Goal: Find specific page/section: Find specific page/section

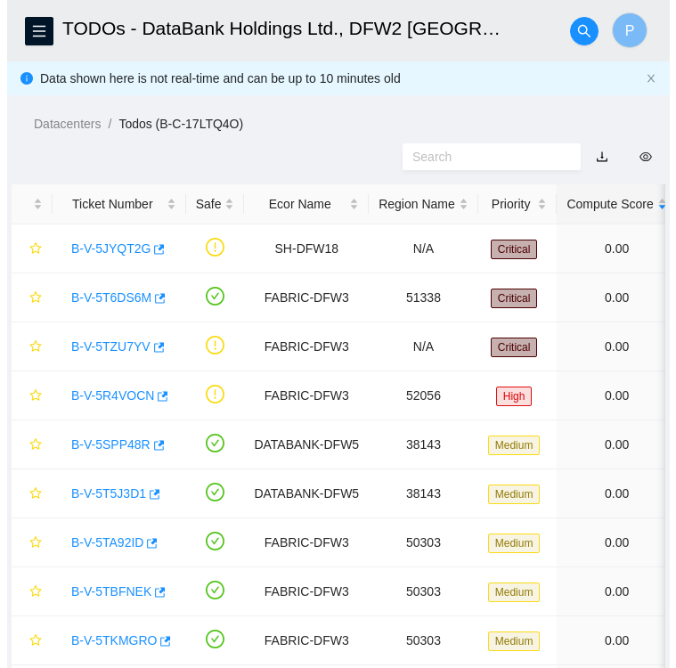
scroll to position [318, 0]
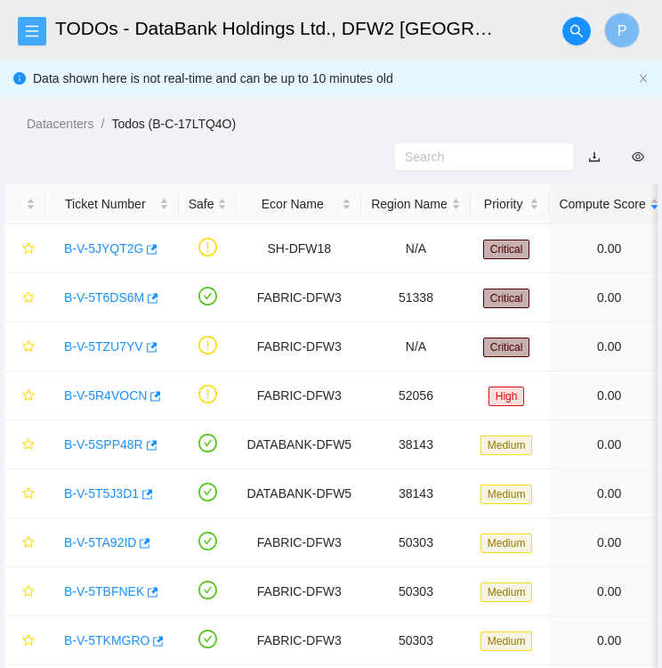
click at [36, 28] on icon "menu" at bounding box center [32, 31] width 14 height 14
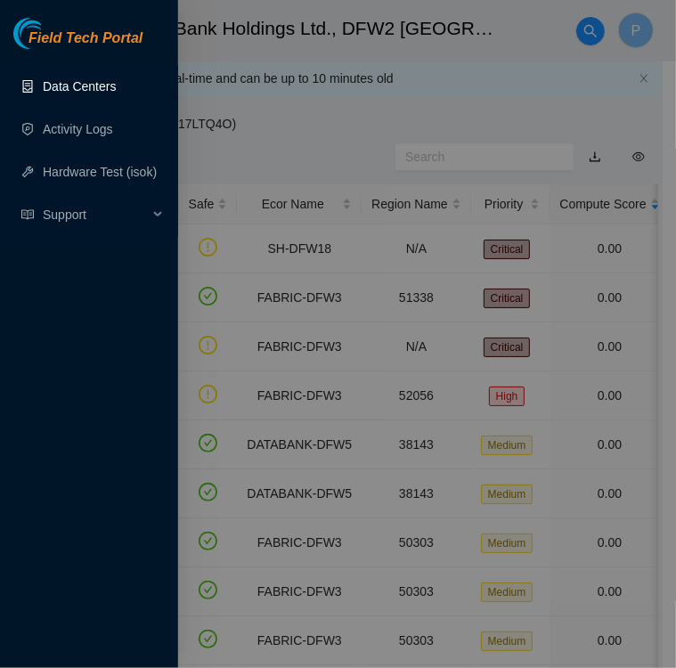
click at [74, 79] on link "Data Centers" at bounding box center [79, 86] width 73 height 14
